Goal: Task Accomplishment & Management: Manage account settings

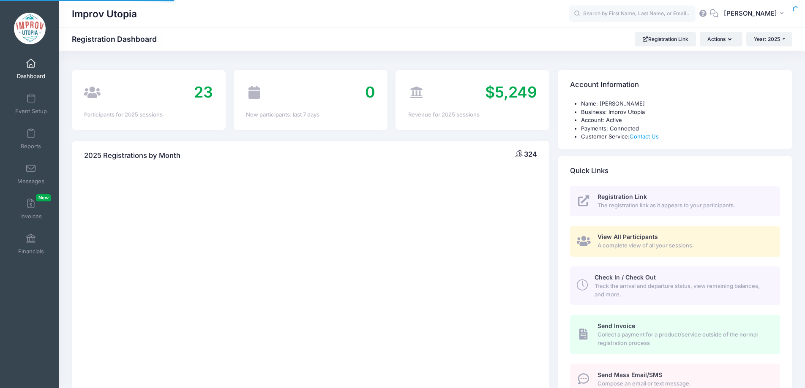
select select
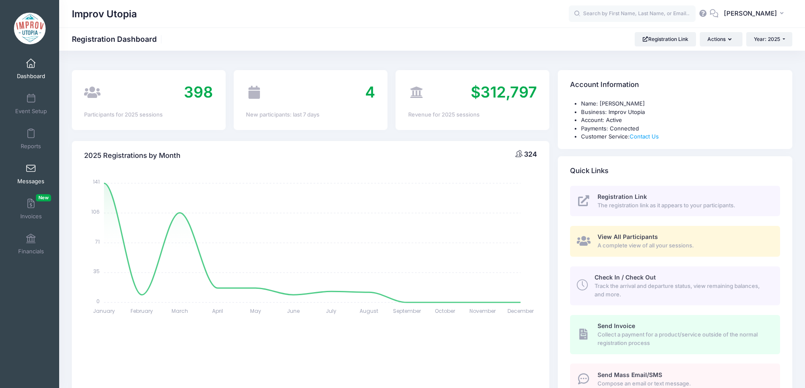
click at [31, 168] on span at bounding box center [31, 168] width 0 height 9
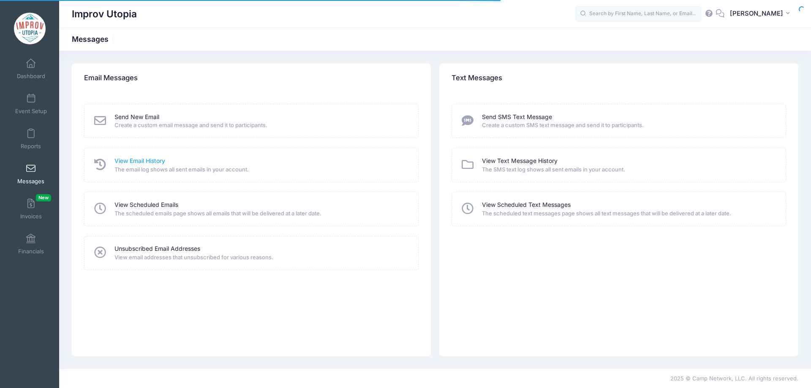
click at [139, 163] on link "View Email History" at bounding box center [139, 161] width 51 height 9
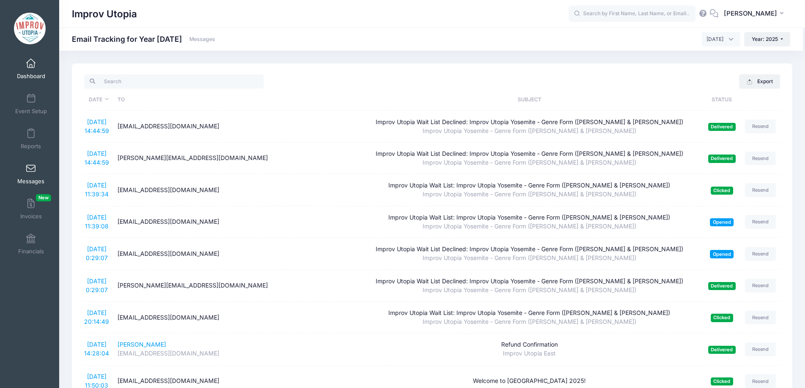
click at [31, 74] on span "Dashboard" at bounding box center [31, 76] width 28 height 7
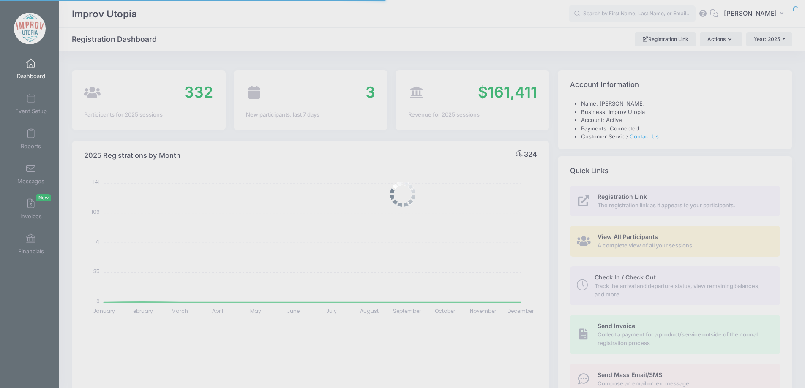
select select
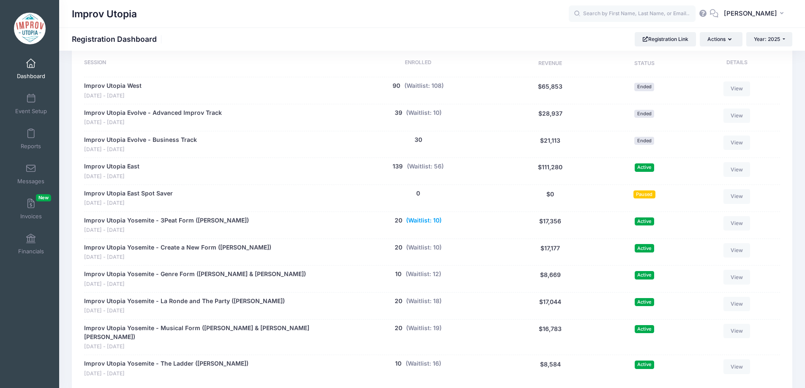
scroll to position [399, 0]
click at [427, 270] on button "(Waitlist: 12)" at bounding box center [422, 273] width 35 height 9
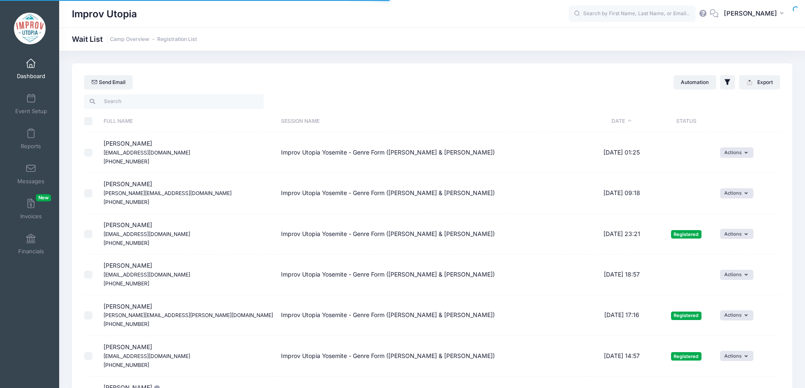
select select "50"
click at [174, 105] on input "search" at bounding box center [174, 101] width 180 height 14
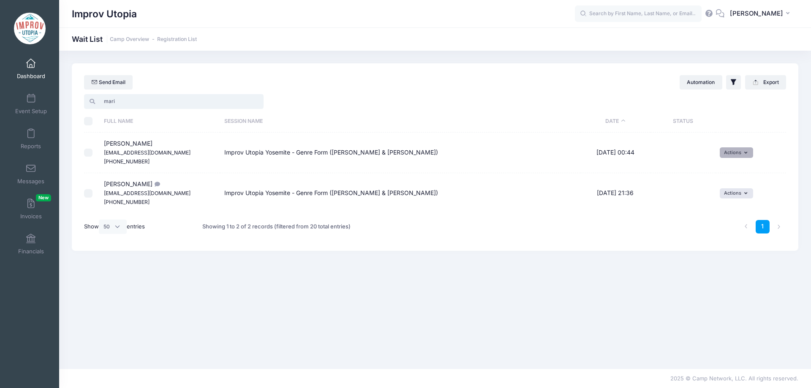
type input "mari"
click at [724, 152] on button "Actions" at bounding box center [736, 152] width 33 height 10
click at [725, 169] on link "Invite" at bounding box center [730, 171] width 37 height 16
click at [539, 169] on select "1 2 3 4 5 6 7 8 9 10 11 12 13 14 15 16 17 18 19 20 21 22 23 24 25 26 27 28 29 3…" at bounding box center [538, 165] width 30 height 18
select select "21"
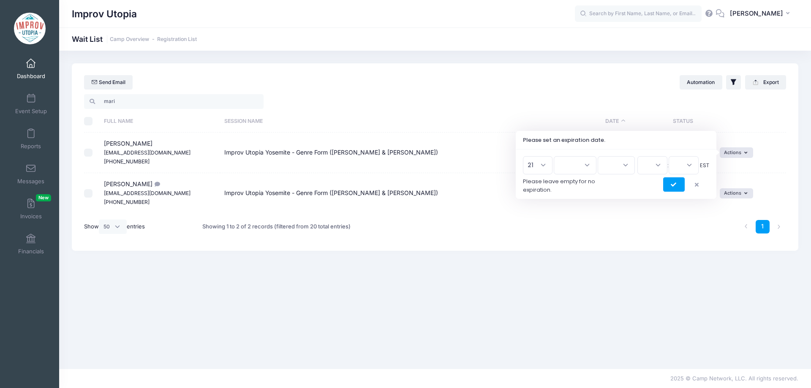
click at [526, 156] on select "1 2 3 4 5 6 7 8 9 10 11 12 13 14 15 16 17 18 19 20 21 22 23 24 25 26 27 28 29 3…" at bounding box center [538, 165] width 30 height 18
click at [577, 162] on select "Jan Feb Mar Apr May Jun Jul Aug Sep Oct Nov Dec" at bounding box center [575, 165] width 43 height 18
select select "7"
click at [558, 156] on select "Jan Feb Mar Apr May Jun Jul Aug Sep Oct Nov Dec" at bounding box center [575, 165] width 43 height 18
click at [612, 168] on select "2026 2025" at bounding box center [616, 165] width 37 height 18
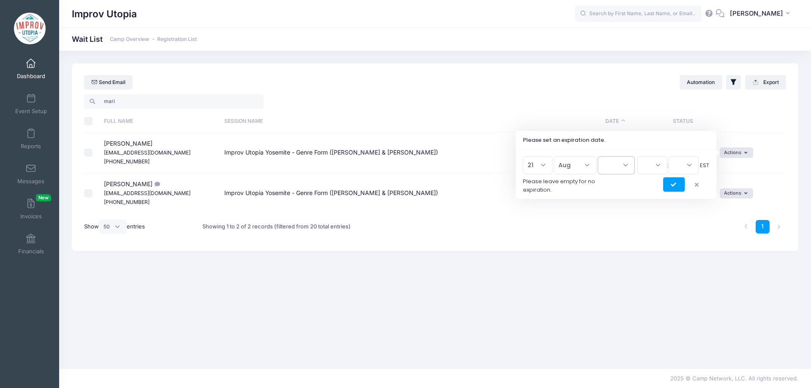
select select "2025"
click at [598, 156] on select "2026 2025" at bounding box center [616, 165] width 37 height 18
click at [642, 171] on select "00 01 02 03 04 05 06 07 08 09 10 11 12 13 14 15 16 17 18 19 20 21 22 23" at bounding box center [652, 165] width 30 height 18
click at [637, 156] on select "00 01 02 03 04 05 06 07 08 09 10 11 12 13 14 15 16 17 18 19 20 21 22 23" at bounding box center [652, 165] width 30 height 18
click at [651, 166] on select "00 01 02 03 04 05 06 07 08 09 10 11 12 13 14 15 16 17 18 19 20 21 22 23" at bounding box center [652, 165] width 30 height 18
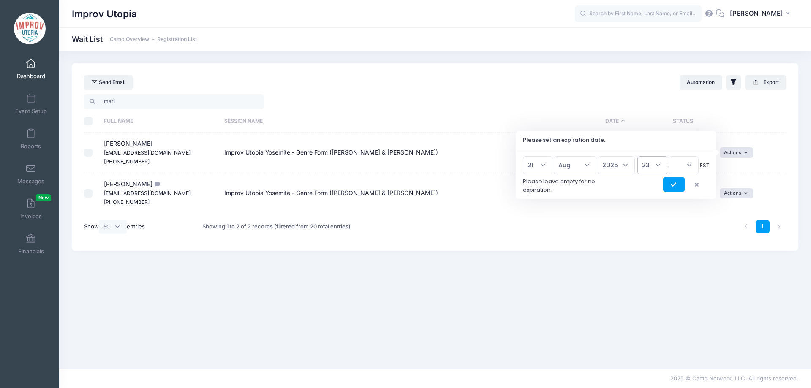
select select "20"
click at [637, 156] on select "00 01 02 03 04 05 06 07 08 09 10 11 12 13 14 15 16 17 18 19 20 21 22 23" at bounding box center [652, 165] width 30 height 18
click at [684, 170] on select "00 15 30 45" at bounding box center [684, 165] width 30 height 18
select select "45"
click at [669, 156] on select "00 15 30 45" at bounding box center [684, 165] width 30 height 18
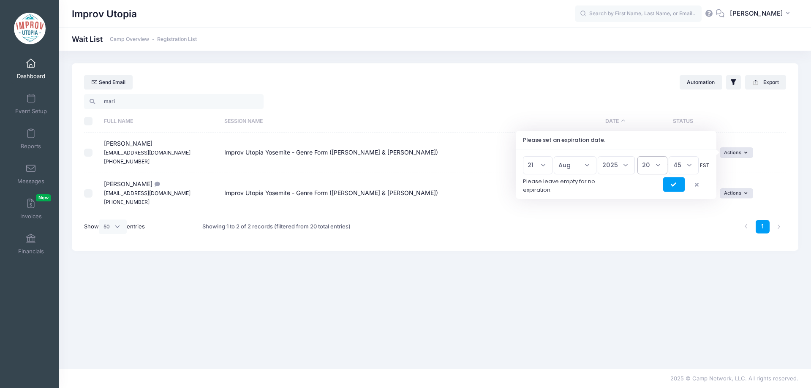
click at [650, 166] on select "00 01 02 03 04 05 06 07 08 09 10 11 12 13 14 15 16 17 18 19 20 21 22 23" at bounding box center [652, 165] width 30 height 18
select select "23"
click at [637, 156] on select "00 01 02 03 04 05 06 07 08 09 10 11 12 13 14 15 16 17 18 19 20 21 22 23" at bounding box center [652, 165] width 30 height 18
click at [668, 186] on button "submit" at bounding box center [674, 184] width 22 height 14
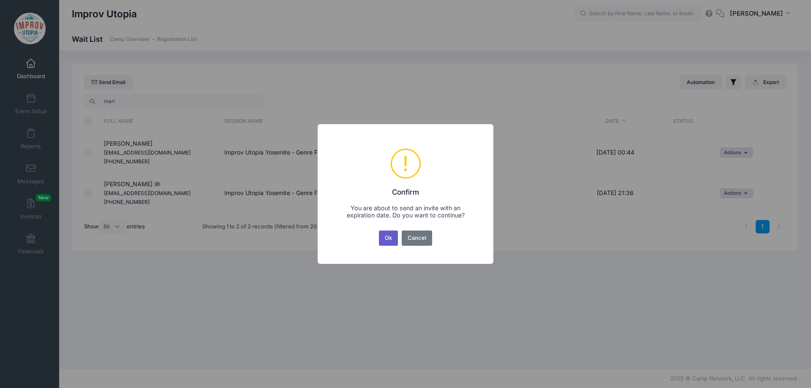
click at [391, 239] on button "Ok" at bounding box center [388, 238] width 19 height 15
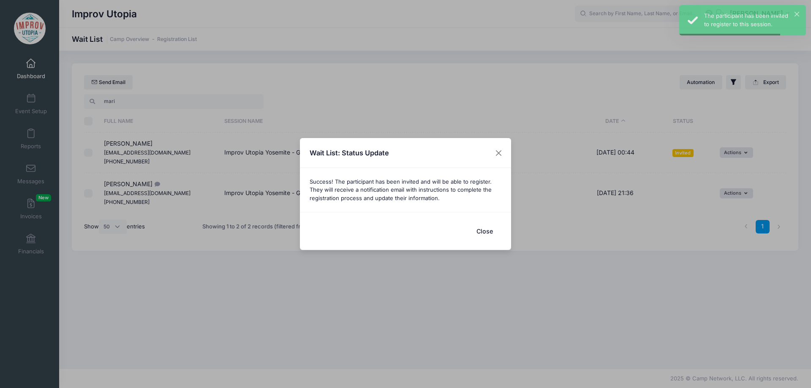
click at [490, 228] on button "Close" at bounding box center [485, 231] width 34 height 18
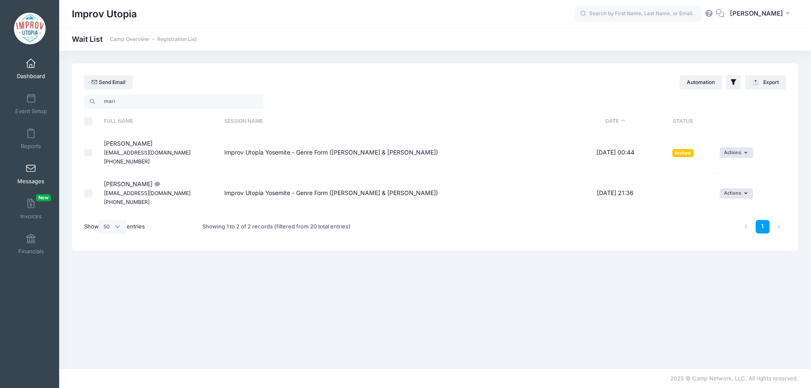
click at [31, 168] on span at bounding box center [31, 168] width 0 height 9
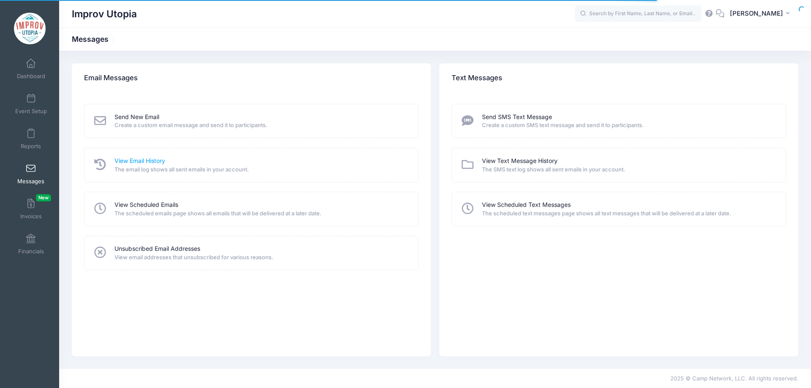
click at [146, 160] on link "View Email History" at bounding box center [139, 161] width 51 height 9
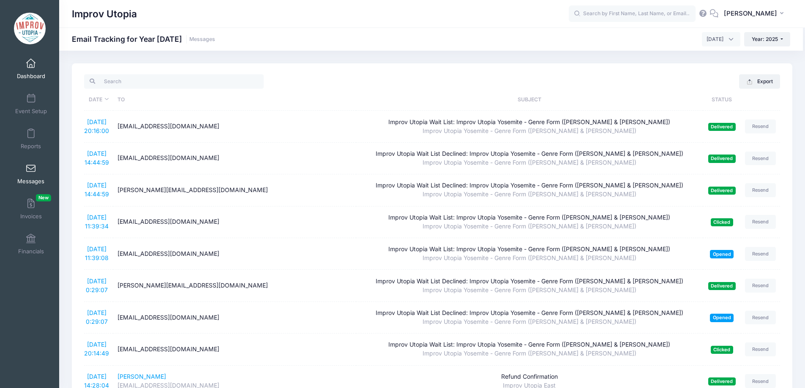
click at [23, 71] on link "Dashboard" at bounding box center [31, 69] width 40 height 30
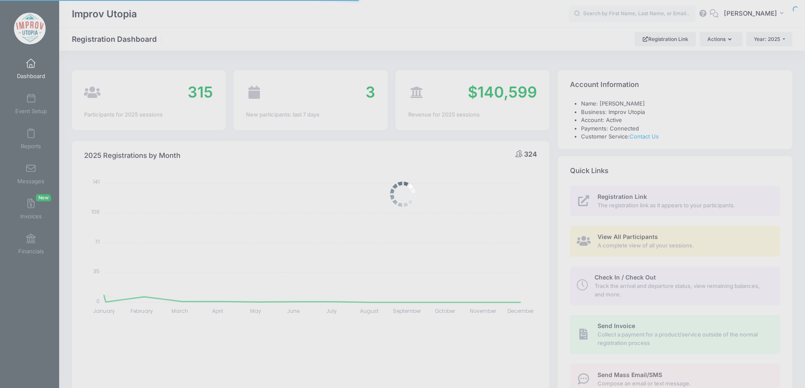
select select
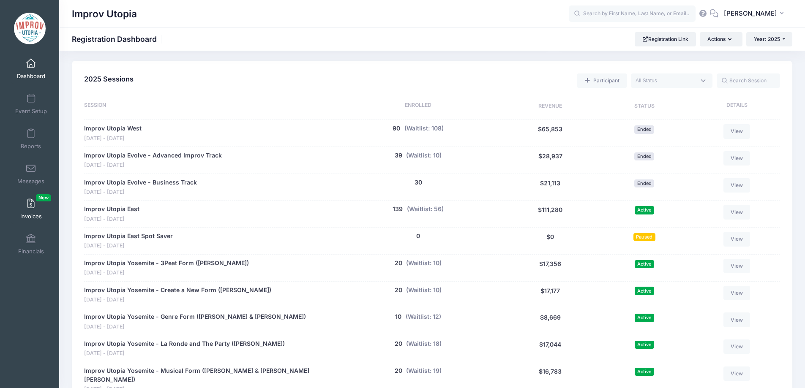
scroll to position [355, 0]
click at [33, 181] on span "Messages" at bounding box center [30, 181] width 27 height 7
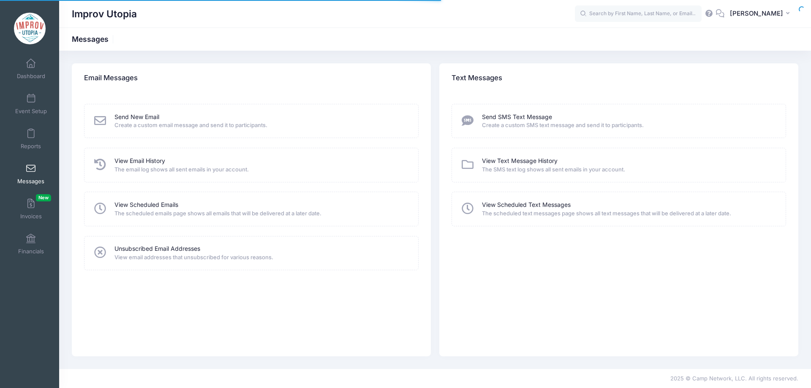
click at [137, 159] on link "View Email History" at bounding box center [139, 161] width 51 height 9
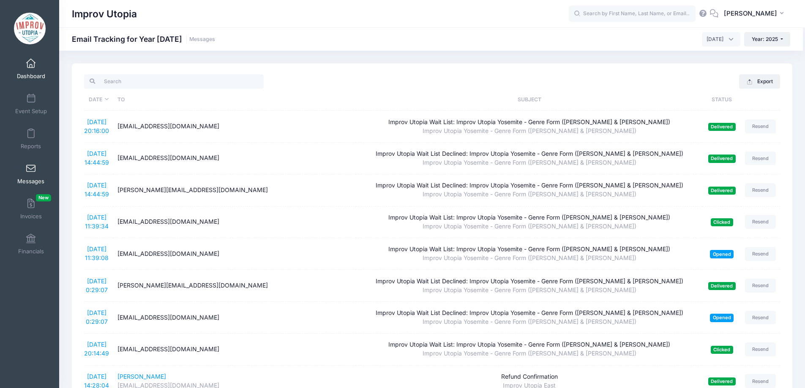
click at [31, 65] on span at bounding box center [31, 63] width 0 height 9
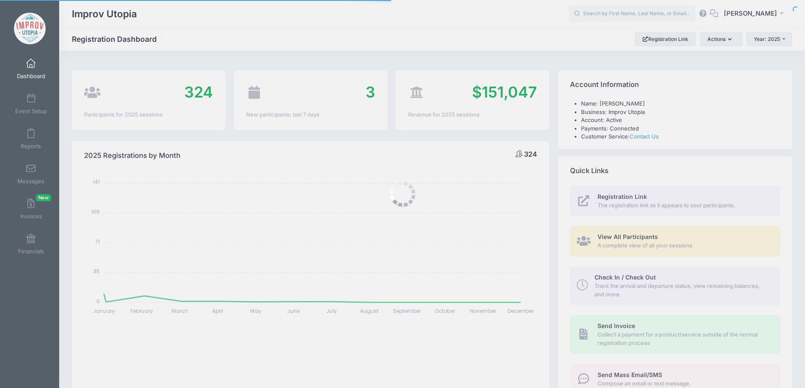
select select
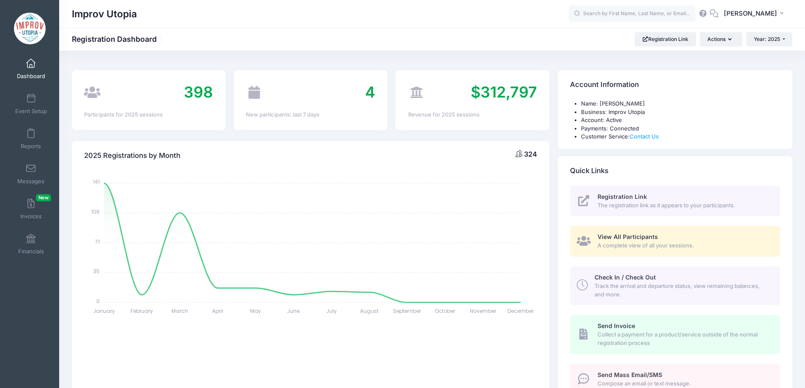
select select
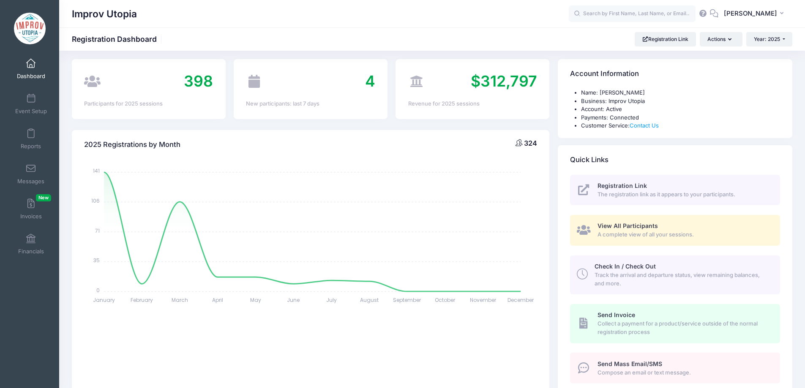
scroll to position [11, 0]
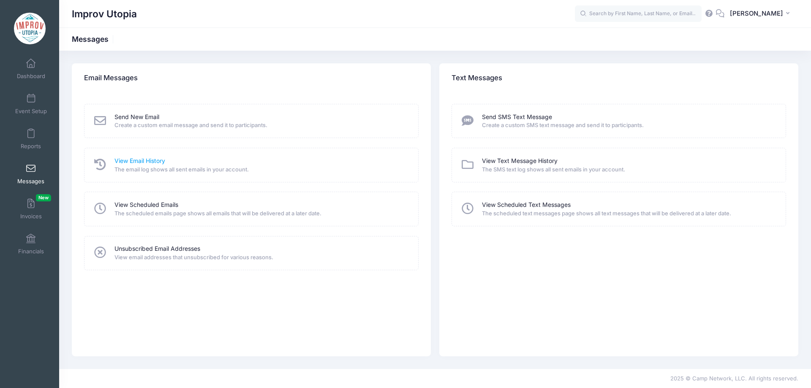
click at [137, 163] on link "View Email History" at bounding box center [139, 161] width 51 height 9
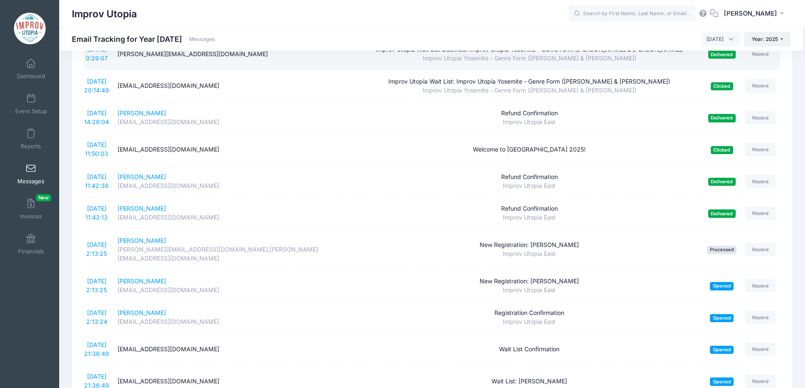
scroll to position [368, 0]
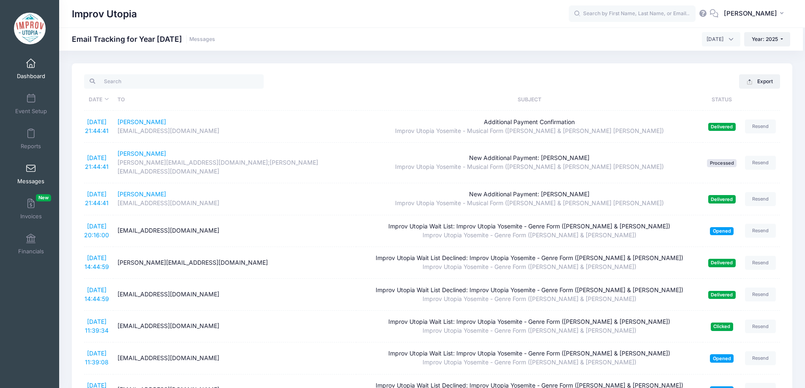
click at [31, 68] on span at bounding box center [31, 63] width 0 height 9
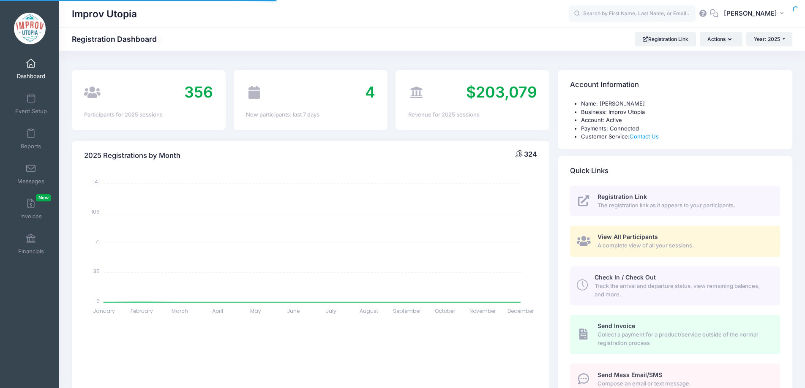
select select
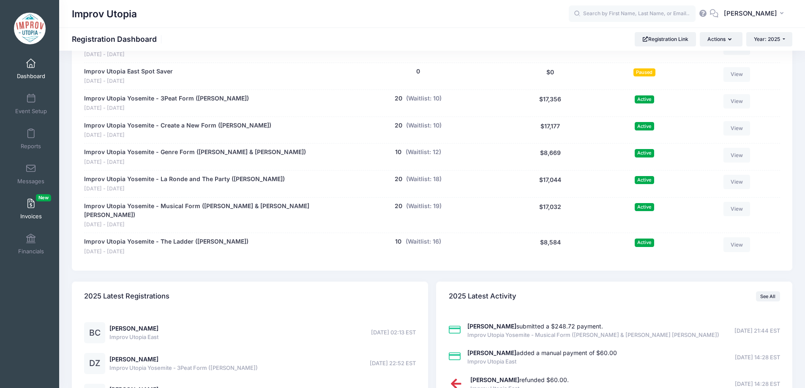
scroll to position [511, 0]
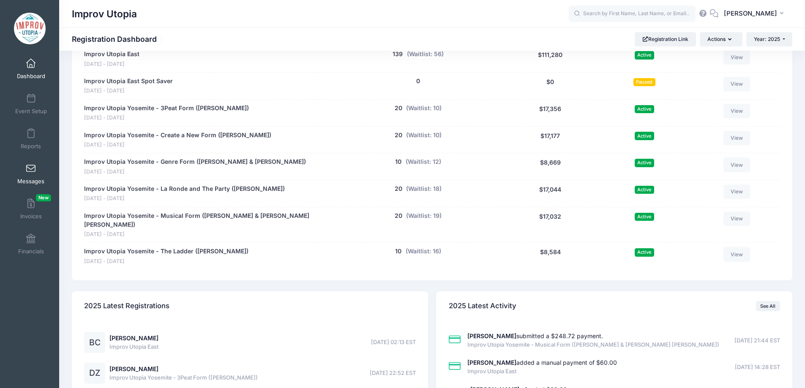
click at [30, 174] on link "Messages" at bounding box center [31, 174] width 40 height 30
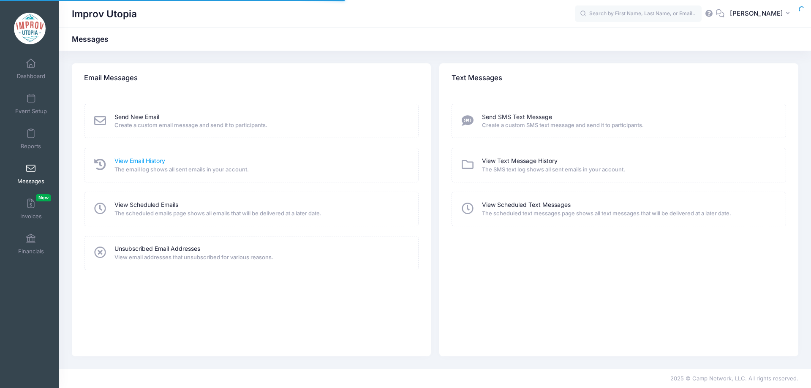
click at [130, 162] on link "View Email History" at bounding box center [139, 161] width 51 height 9
